Goal: Information Seeking & Learning: Check status

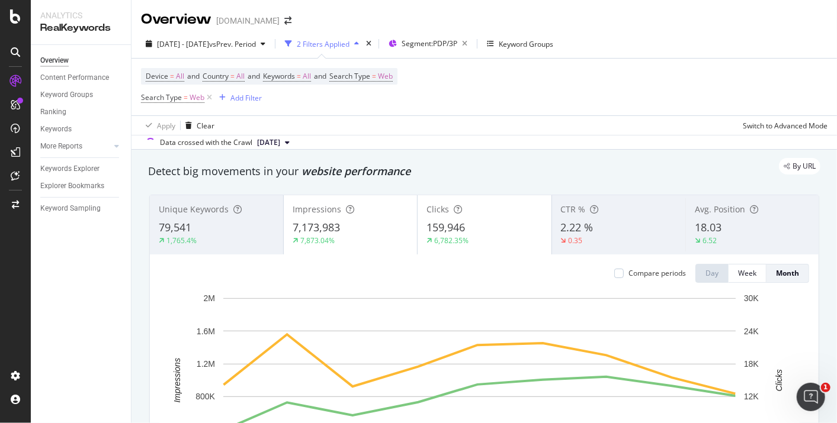
click at [280, 143] on span "[DATE]" at bounding box center [268, 142] width 23 height 11
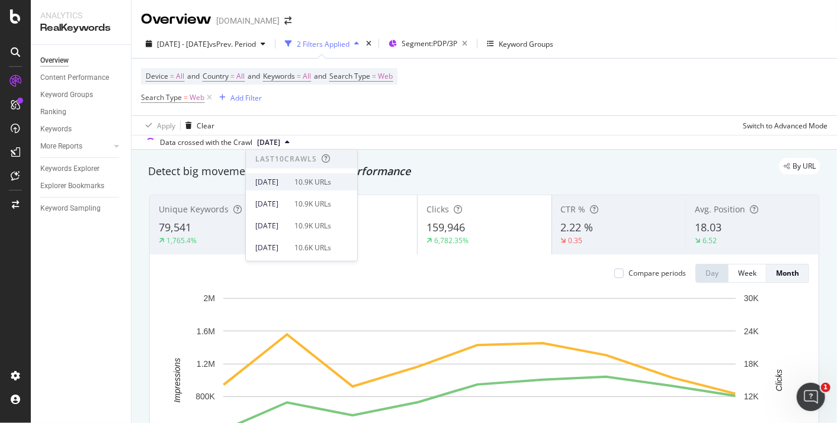
click at [328, 182] on div "10.9K URLs" at bounding box center [312, 181] width 37 height 11
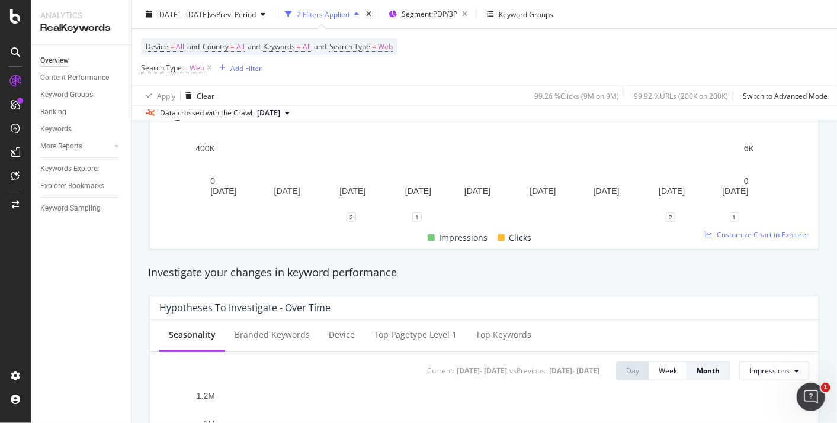
scroll to position [394, 0]
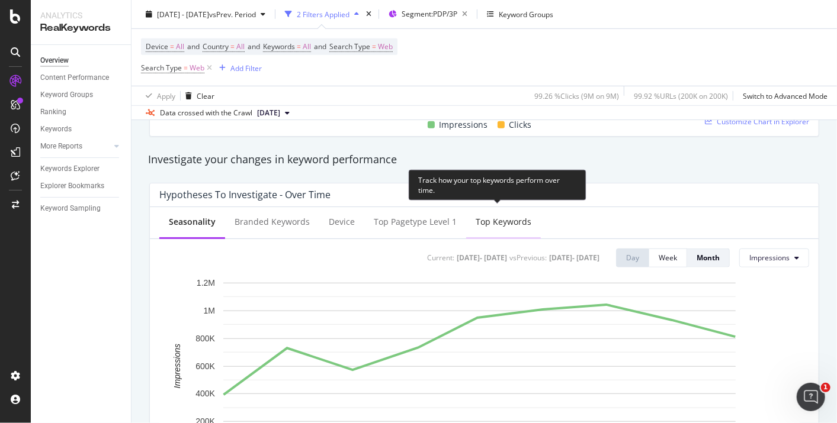
click at [480, 219] on div "Top Keywords" at bounding box center [504, 222] width 56 height 12
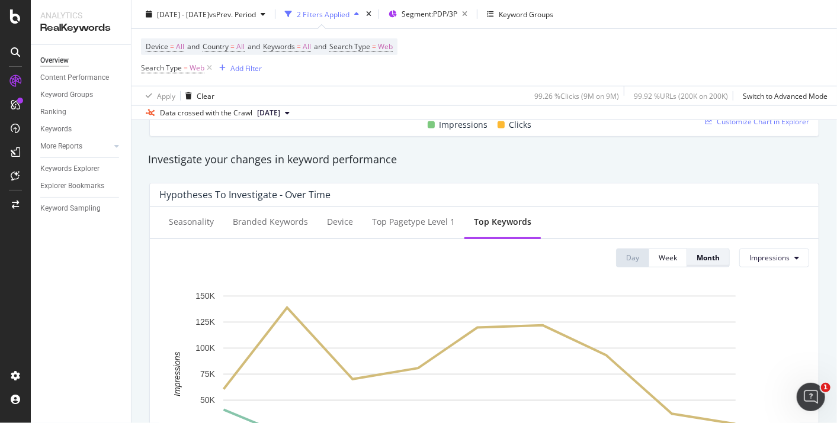
click at [700, 253] on div "Month" at bounding box center [707, 258] width 23 height 10
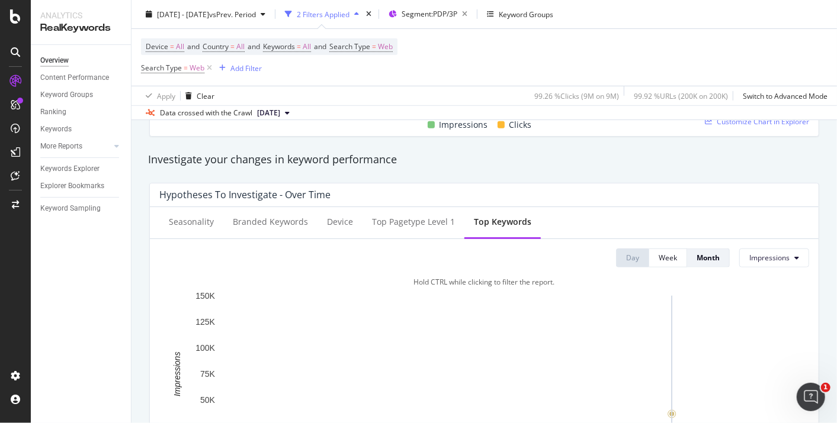
scroll to position [526, 0]
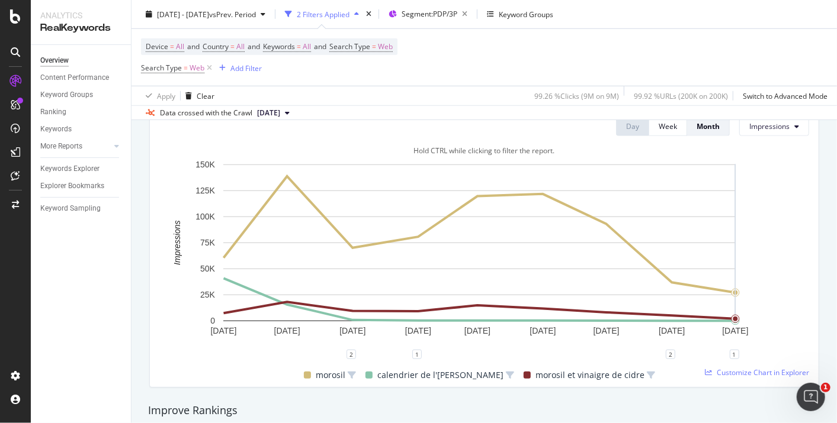
drag, startPoint x: 733, startPoint y: 282, endPoint x: 737, endPoint y: 288, distance: 7.1
click at [737, 288] on icon "[DATE] [DATE] [DATE] [DATE] [DATE] [DATE] [DATE] [DATE] [DATE] 0 25K 50K 75K 10…" at bounding box center [479, 257] width 640 height 196
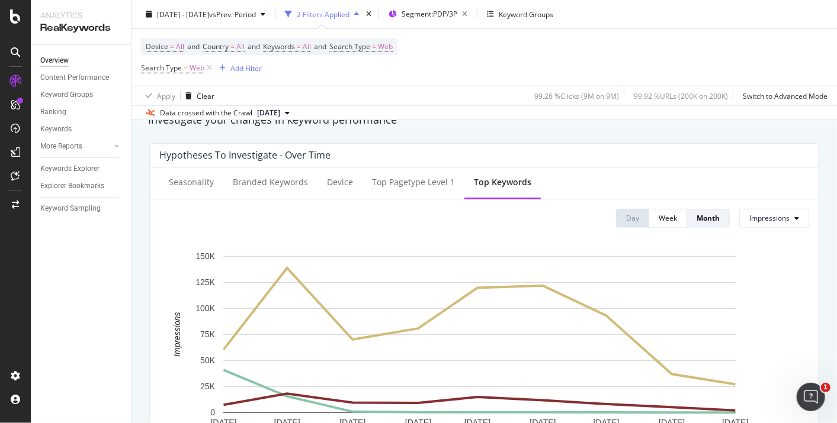
scroll to position [394, 0]
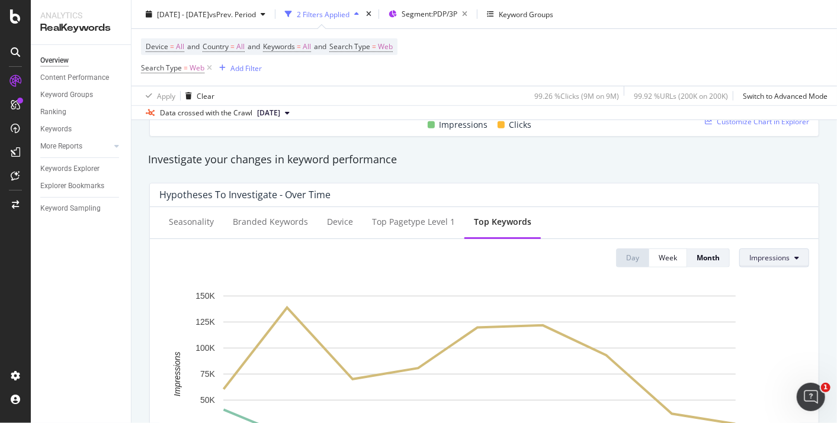
click at [770, 259] on span "Impressions" at bounding box center [769, 258] width 40 height 10
click at [763, 329] on span "Average Position" at bounding box center [768, 324] width 56 height 11
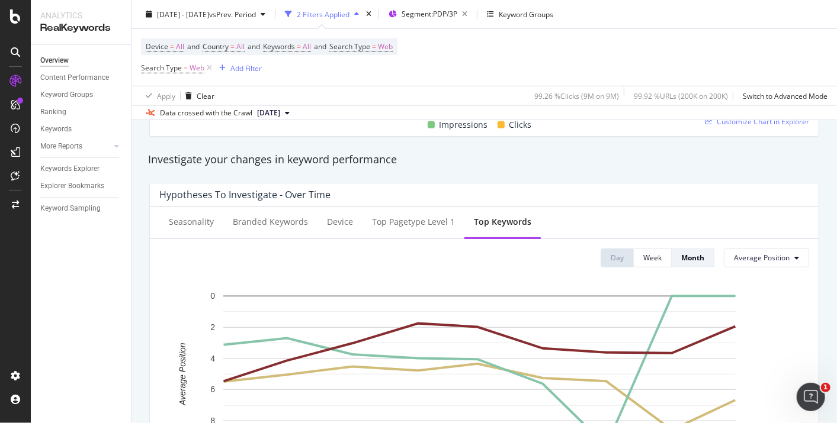
click at [770, 174] on div "Hypotheses to Investigate - Over Time Seasonality Branded Keywords Device Top P…" at bounding box center [484, 351] width 684 height 355
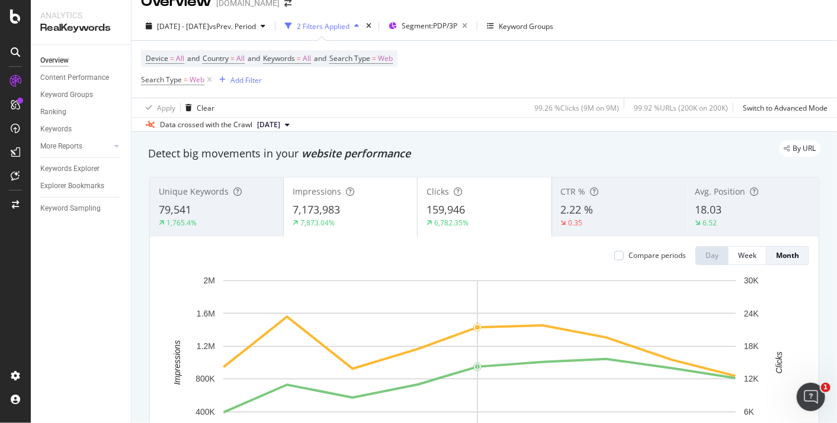
scroll to position [0, 0]
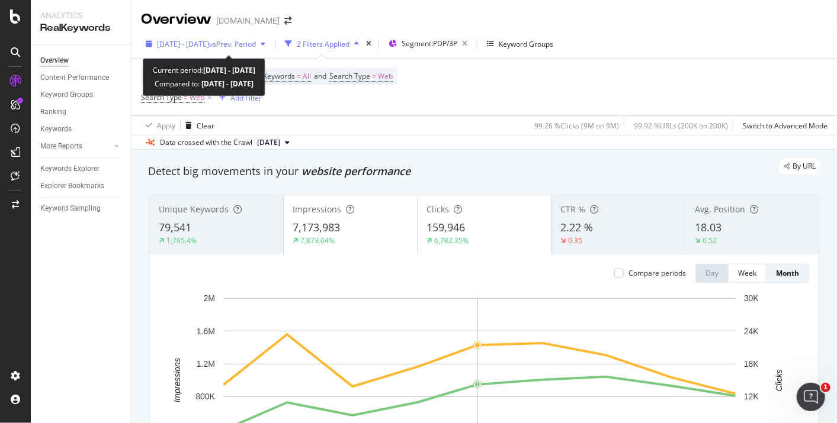
click at [256, 41] on span "vs Prev. Period" at bounding box center [232, 44] width 47 height 10
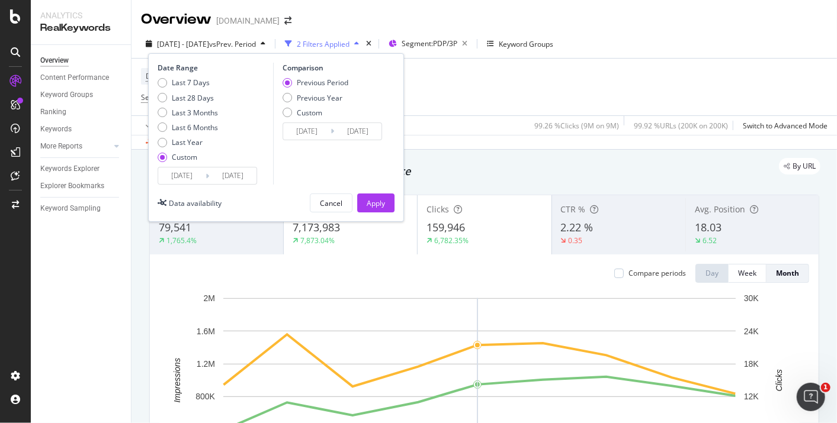
click at [238, 176] on input "[DATE]" at bounding box center [232, 176] width 47 height 17
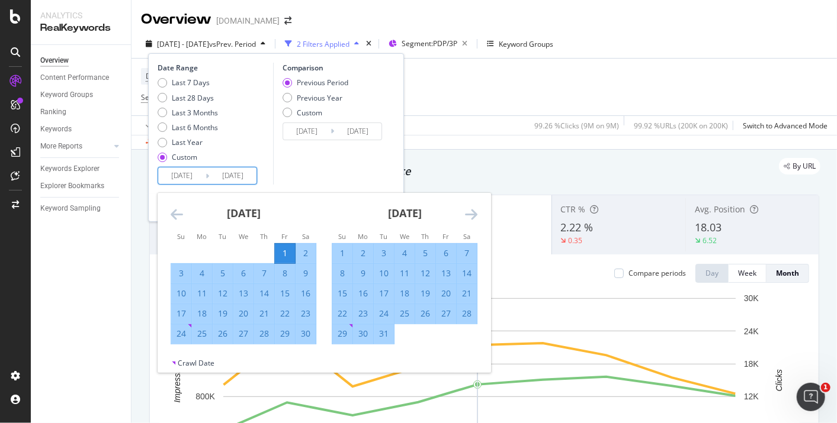
click at [477, 213] on div "[DATE] 1 2 3 4 5 6 7 8 9 10 11 12 13 14 15 16 17 18 19 20 21 22 23 24 25 26 27 …" at bounding box center [324, 275] width 333 height 165
click at [470, 213] on icon "Move forward to switch to the next month." at bounding box center [471, 214] width 12 height 14
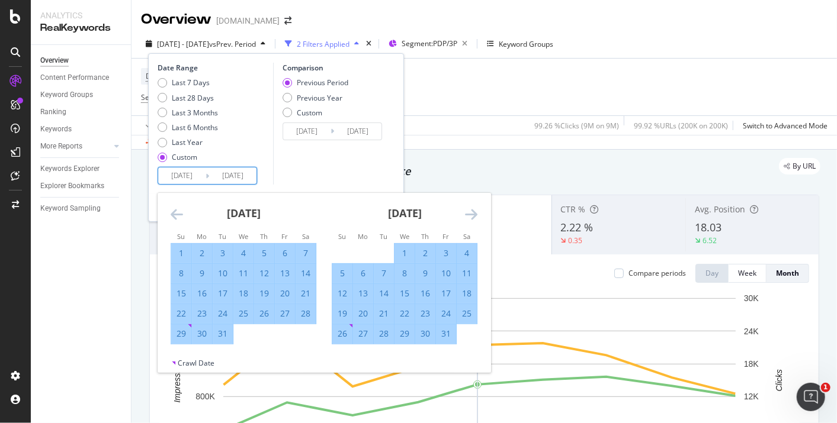
click at [470, 213] on icon "Move forward to switch to the next month." at bounding box center [471, 214] width 12 height 14
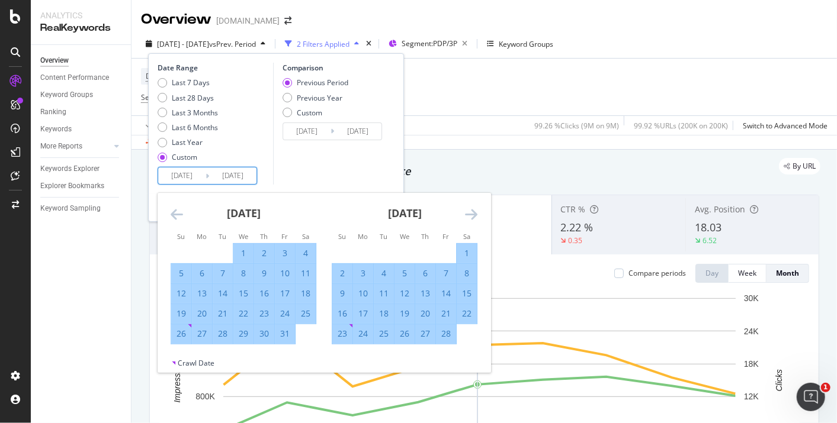
click at [470, 213] on icon "Move forward to switch to the next month." at bounding box center [471, 214] width 12 height 14
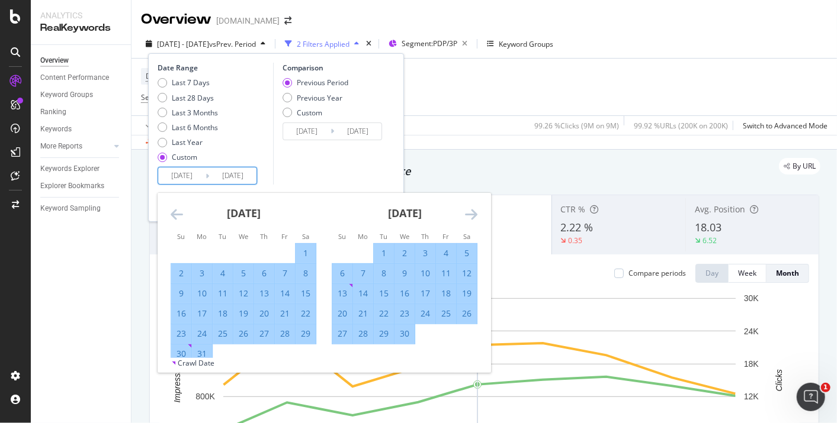
click at [470, 213] on icon "Move forward to switch to the next month." at bounding box center [471, 214] width 12 height 14
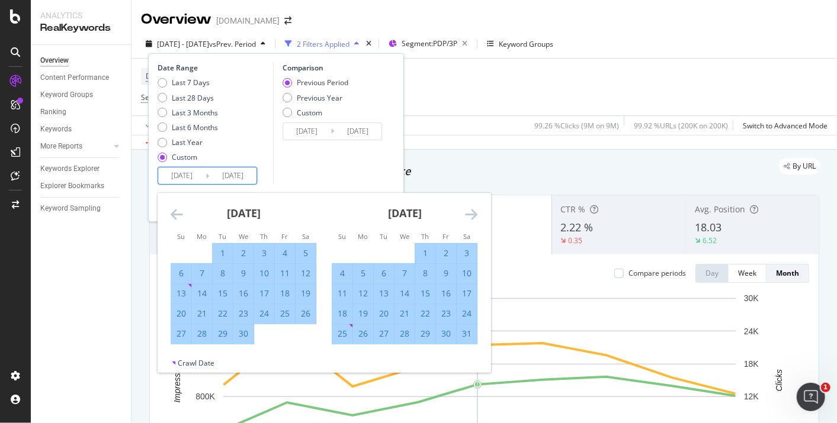
click at [470, 213] on icon "Move forward to switch to the next month." at bounding box center [471, 214] width 12 height 14
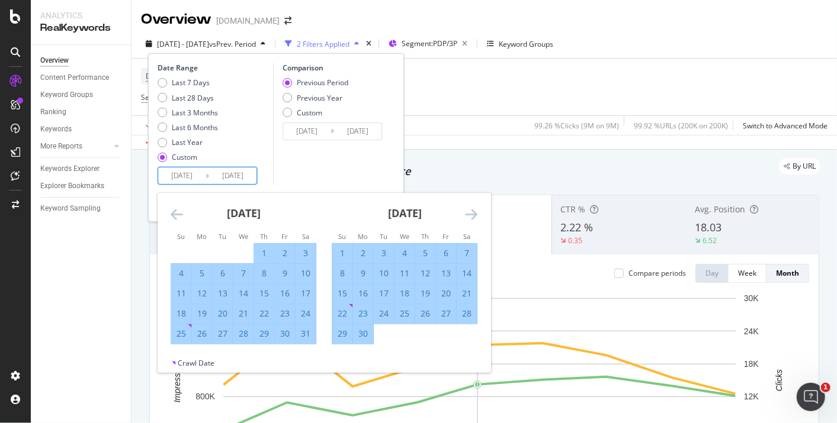
click at [470, 213] on icon "Move forward to switch to the next month." at bounding box center [471, 214] width 12 height 14
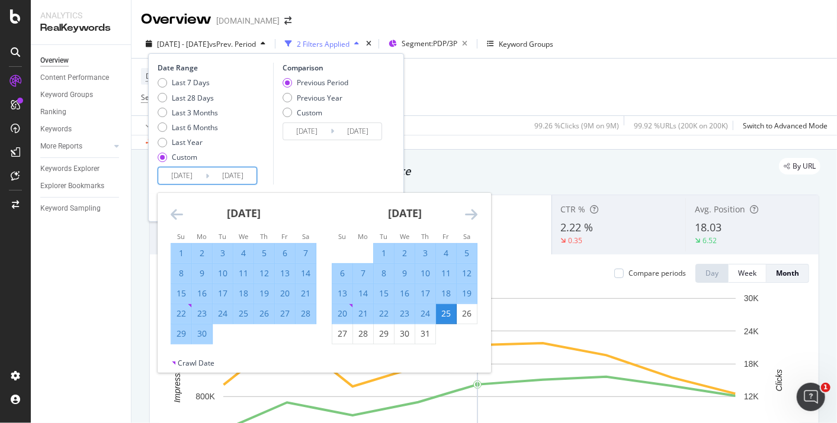
click at [470, 213] on icon "Move forward to switch to the next month." at bounding box center [471, 214] width 12 height 14
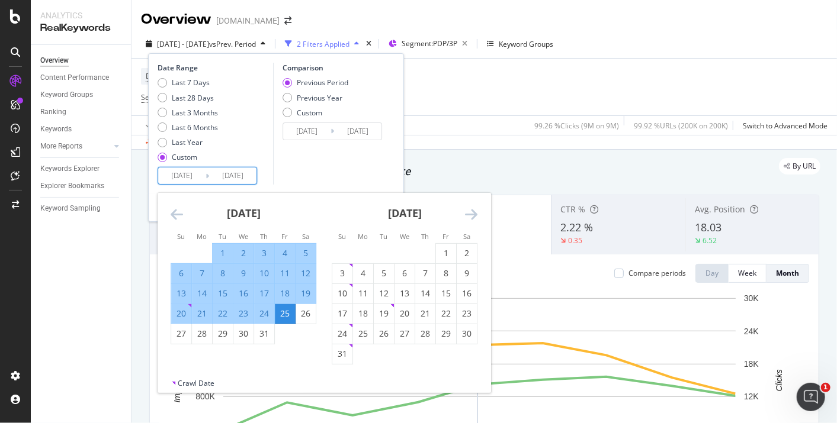
click at [470, 213] on icon "Move forward to switch to the next month." at bounding box center [471, 214] width 12 height 14
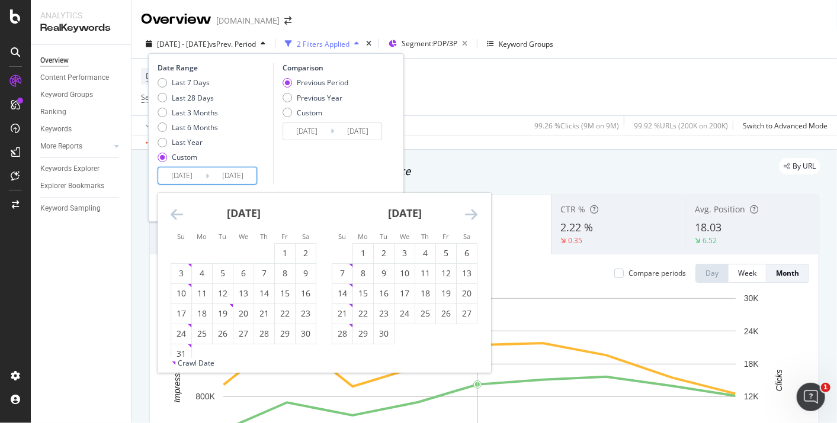
click at [470, 213] on icon "Move forward to switch to the next month." at bounding box center [471, 214] width 12 height 14
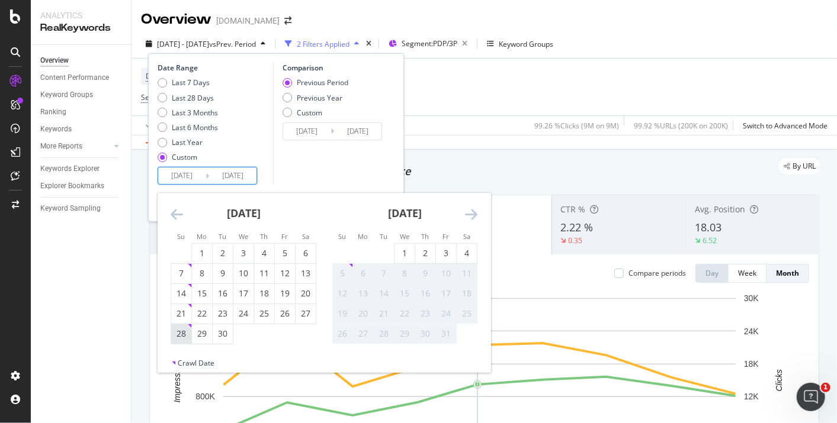
click at [181, 333] on div "28" at bounding box center [181, 334] width 20 height 12
type input "[DATE]"
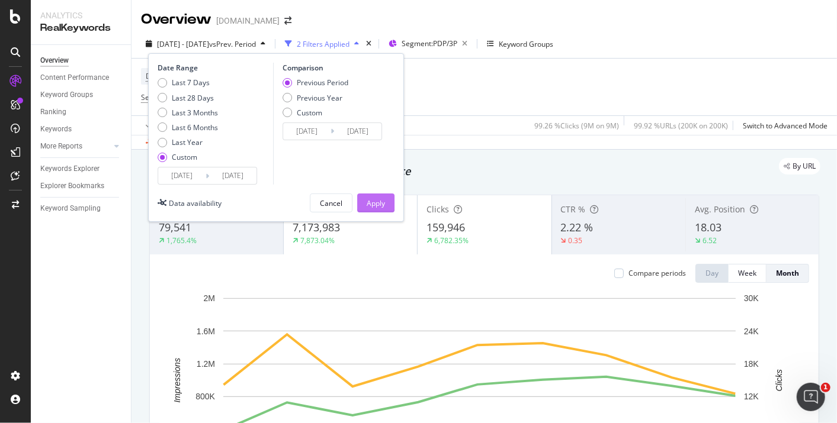
click at [367, 208] on div "Apply" at bounding box center [376, 203] width 18 height 18
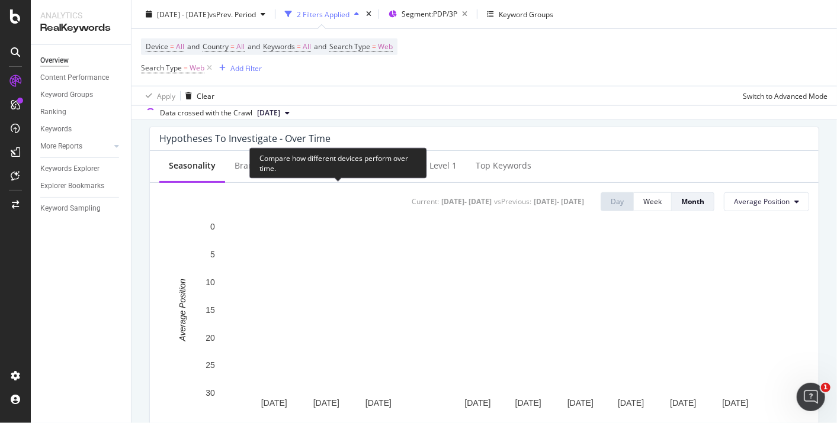
scroll to position [460, 0]
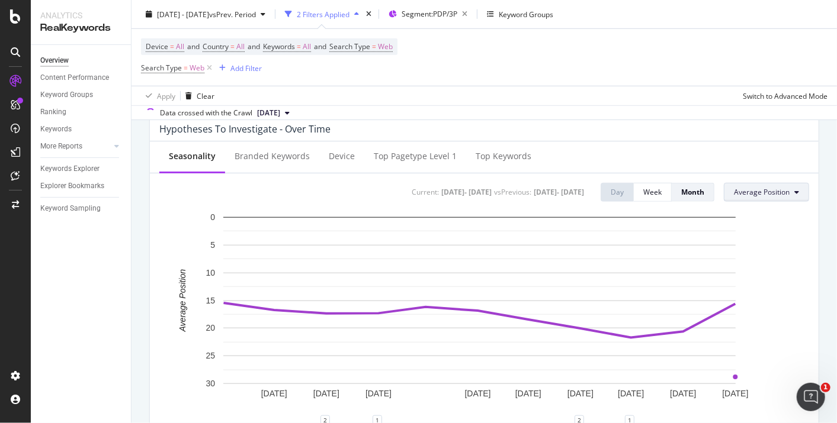
click at [766, 187] on span "Average Position" at bounding box center [762, 192] width 56 height 10
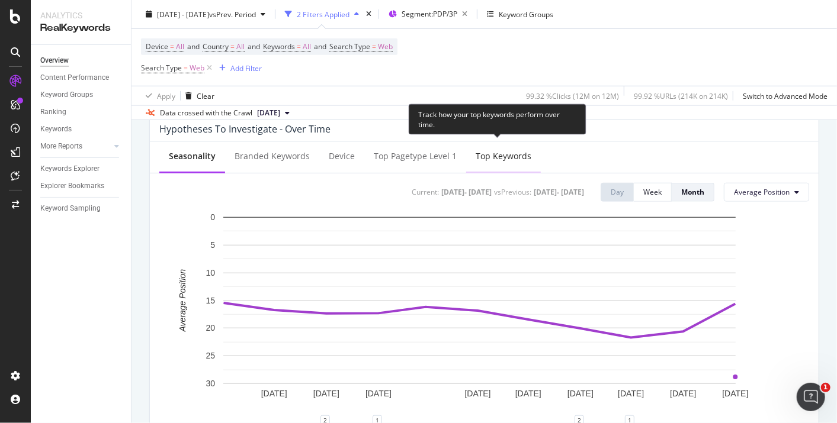
click at [483, 152] on div "Top Keywords" at bounding box center [504, 156] width 56 height 12
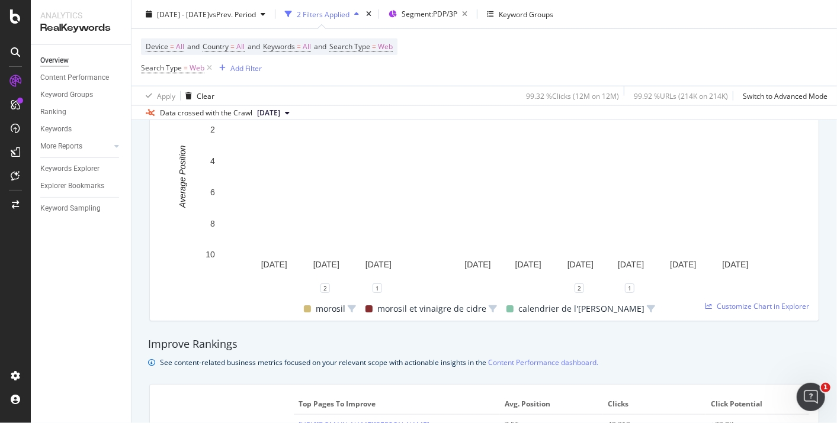
scroll to position [526, 0]
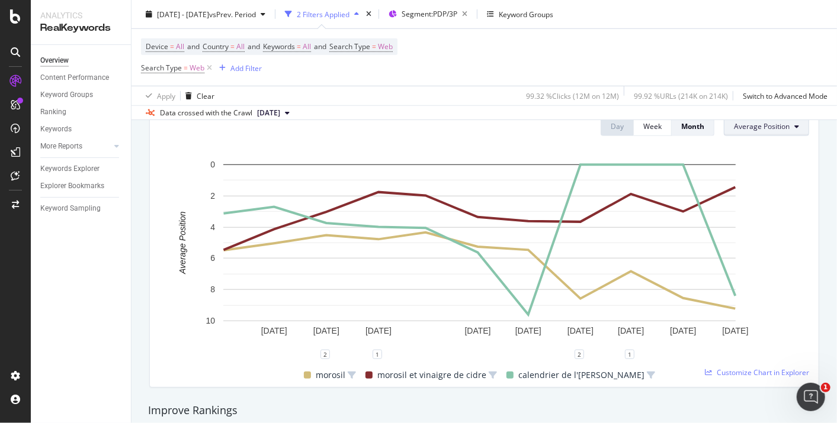
click at [770, 129] on span "Average Position" at bounding box center [762, 126] width 56 height 10
click at [756, 172] on span "Impressions" at bounding box center [753, 170] width 57 height 11
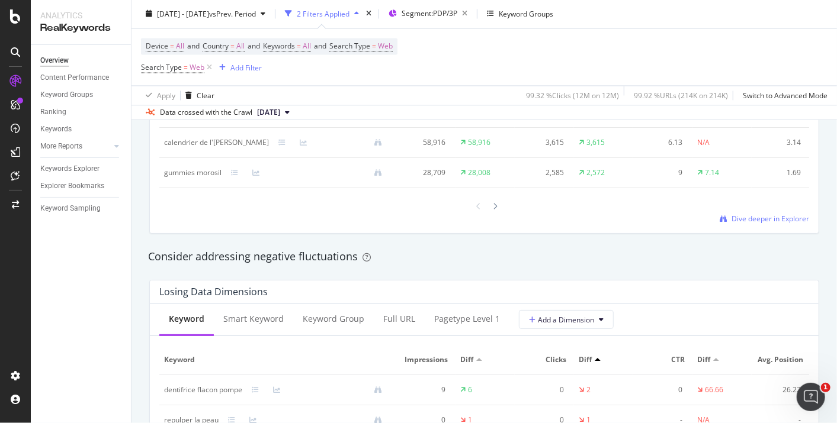
scroll to position [789, 0]
